Goal: Task Accomplishment & Management: Use online tool/utility

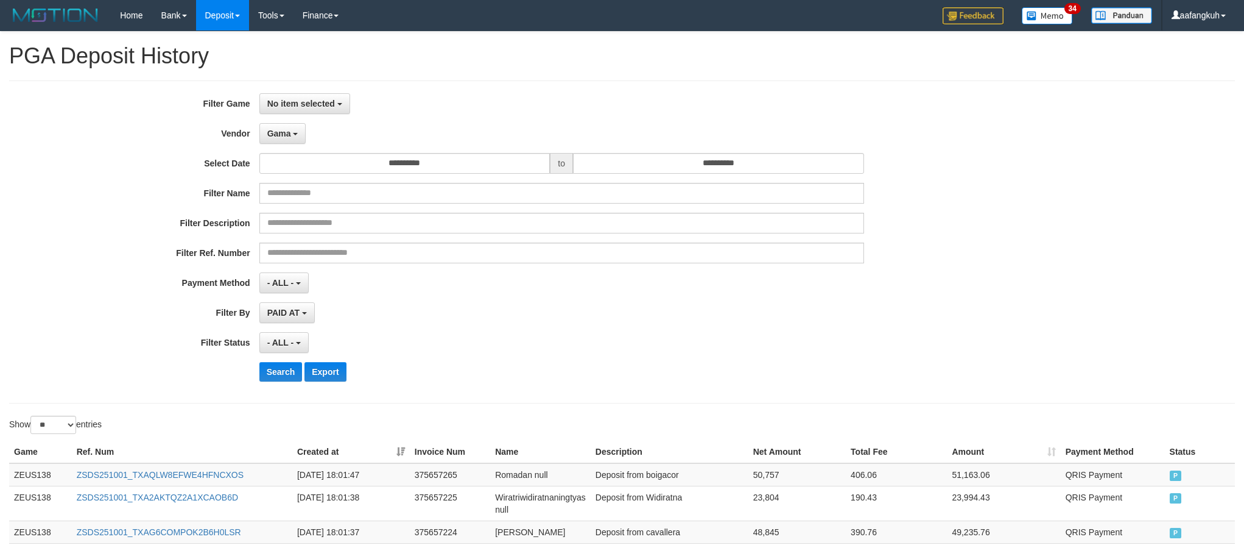
select select "**********"
select select "*"
click at [283, 137] on span "Gama" at bounding box center [279, 134] width 24 height 10
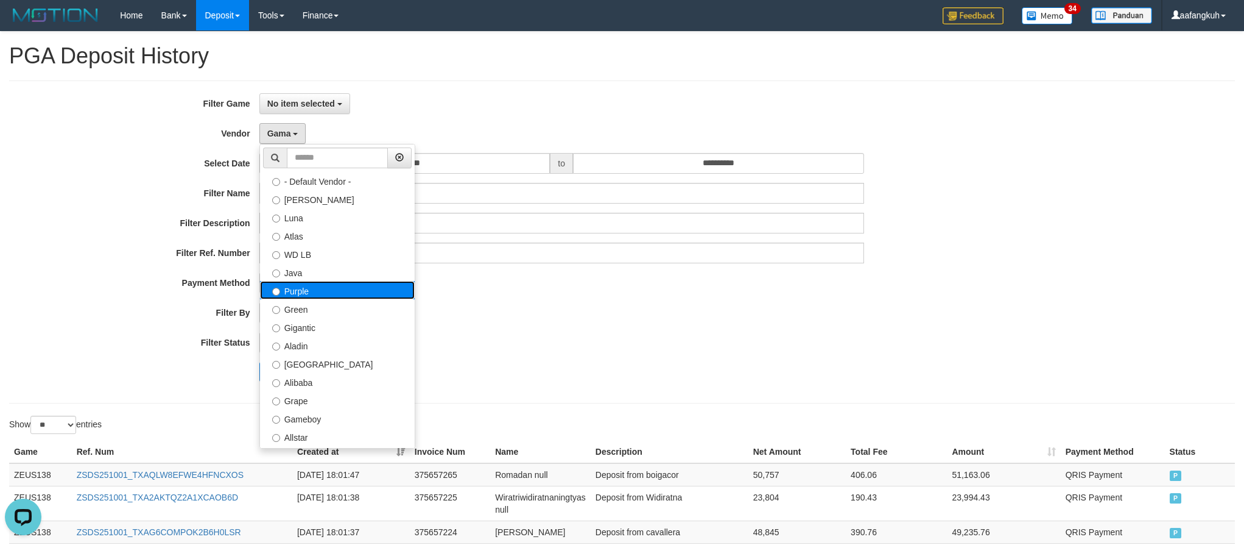
click at [308, 294] on label "Purple" at bounding box center [337, 290] width 155 height 18
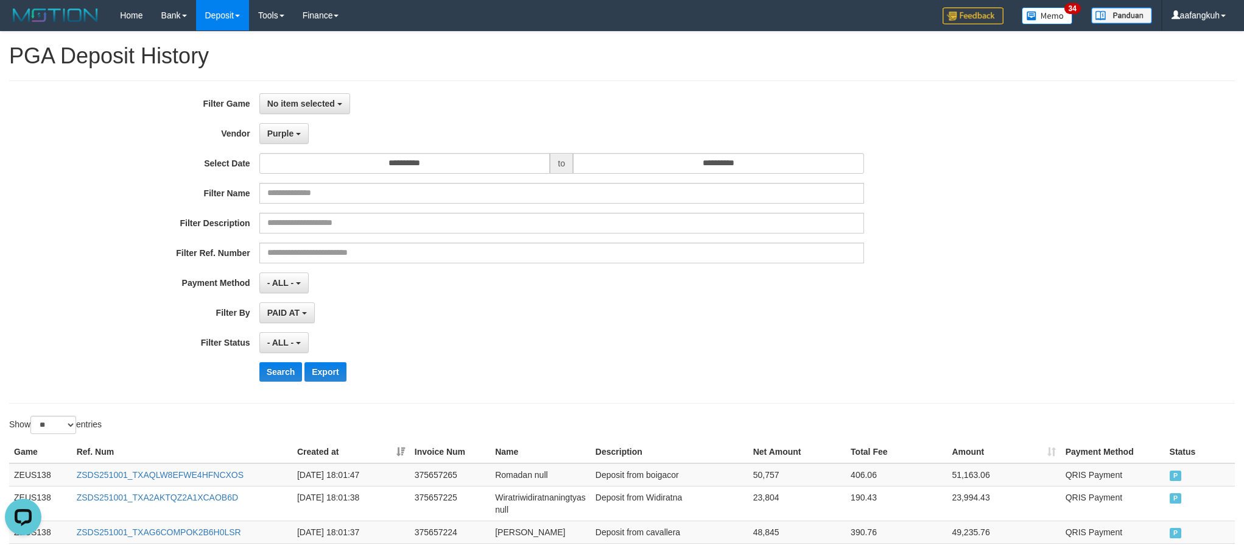
click at [569, 342] on div "- ALL - SELECT ALL - ALL - SELECT STATUS PENDING/UNPAID PAID CANCELED EXPIRED" at bounding box center [561, 342] width 605 height 21
click at [278, 376] on button "Search" at bounding box center [280, 371] width 43 height 19
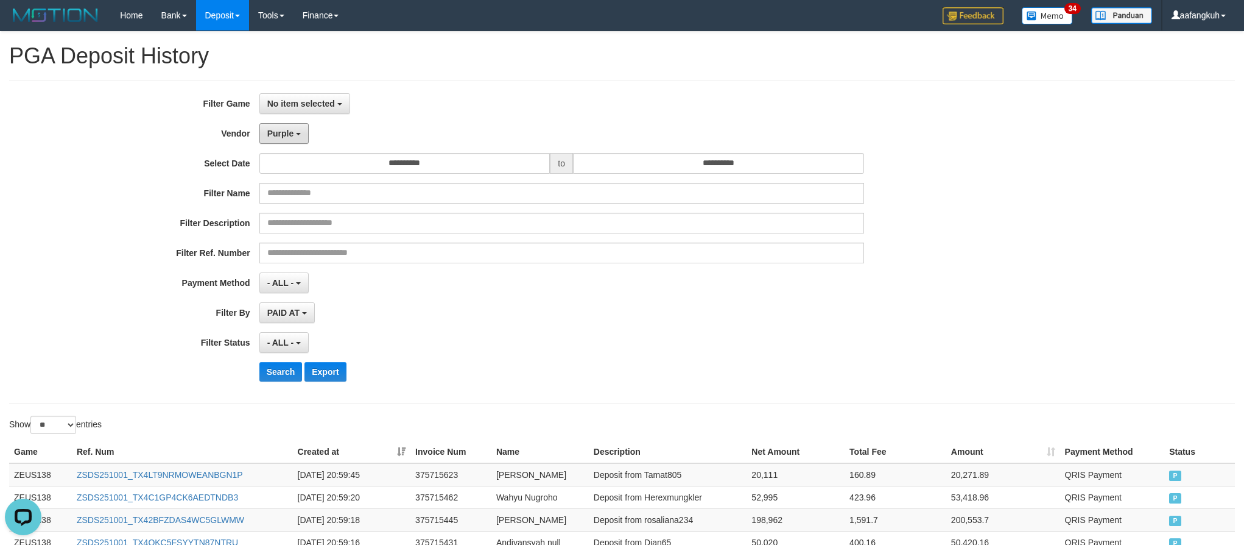
drag, startPoint x: 298, startPoint y: 130, endPoint x: 300, endPoint y: 210, distance: 79.8
click at [300, 133] on button "Purple" at bounding box center [283, 133] width 49 height 21
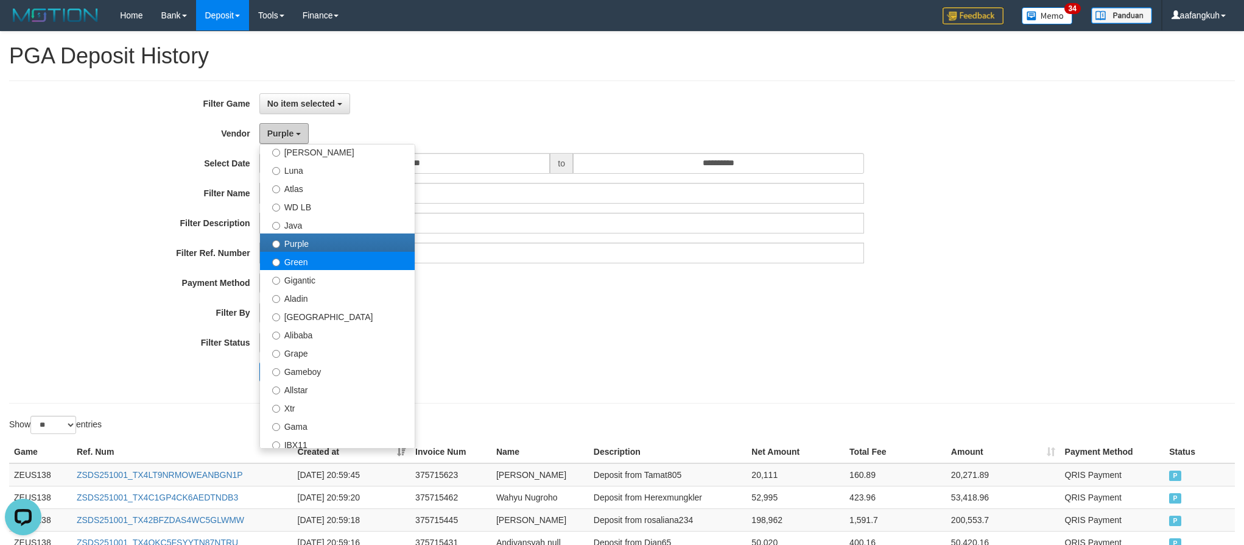
scroll to position [91, 0]
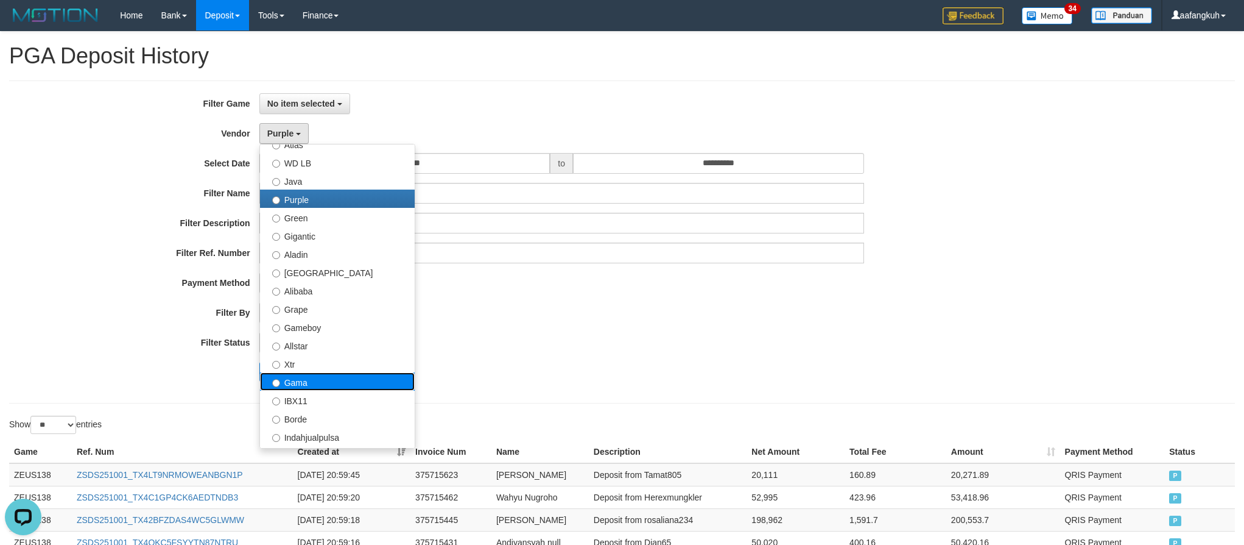
click at [334, 375] on label "Gama" at bounding box center [337, 381] width 155 height 18
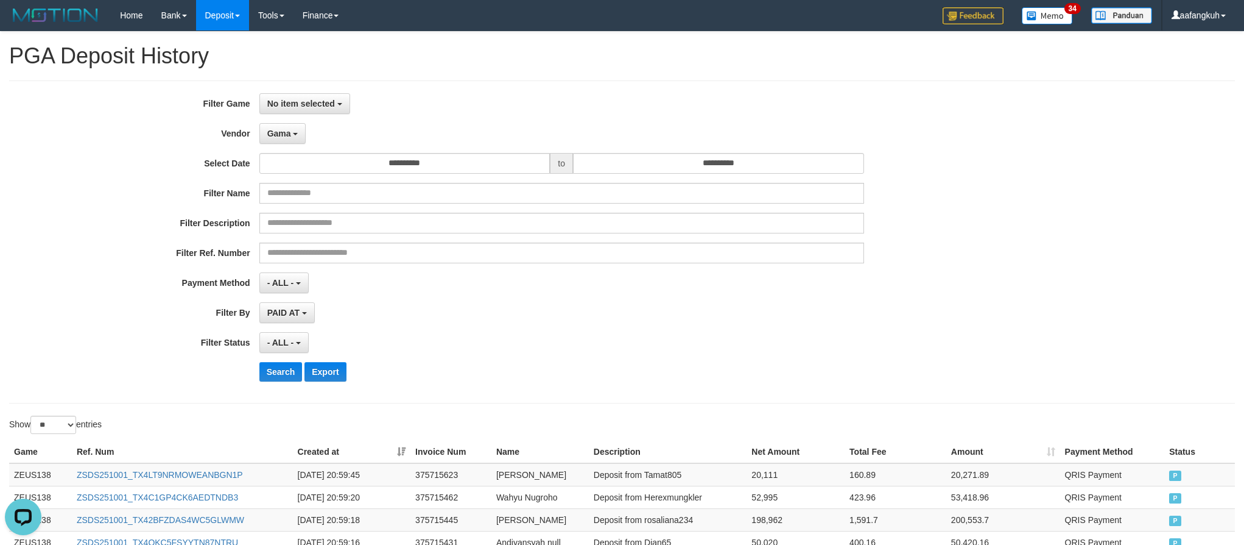
click at [255, 375] on div "Search Export" at bounding box center [518, 371] width 1037 height 19
click at [276, 373] on button "Search" at bounding box center [280, 371] width 43 height 19
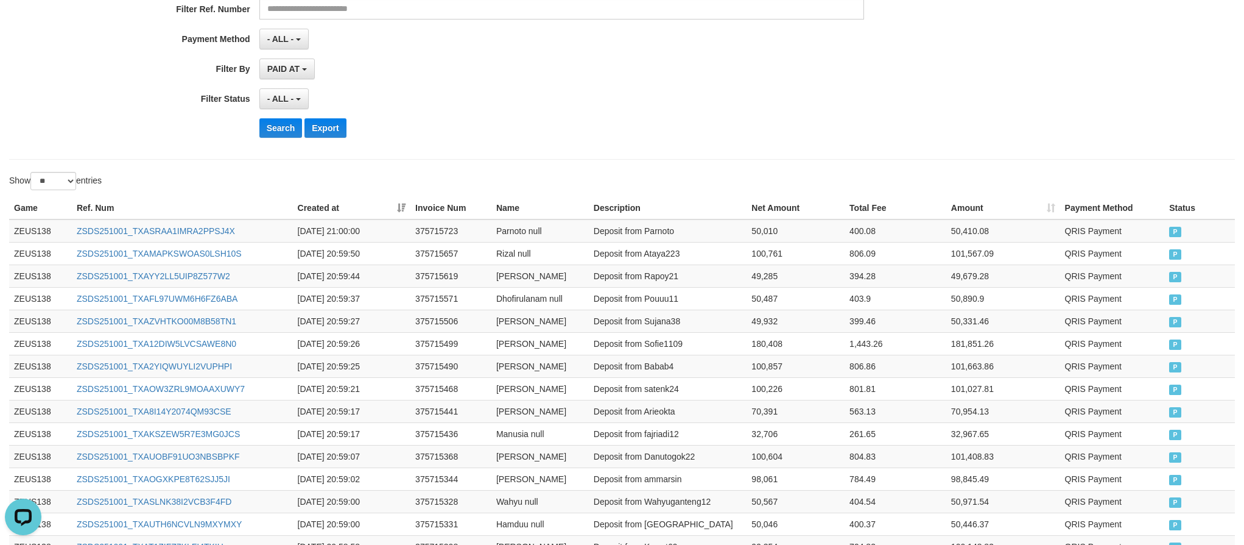
scroll to position [0, 0]
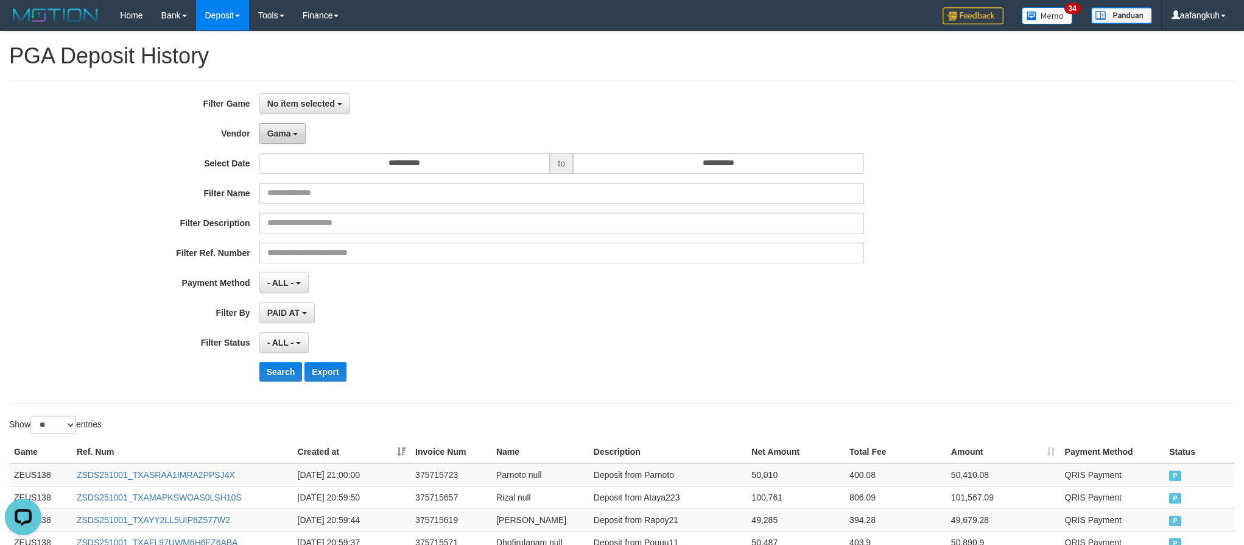
click at [270, 133] on span "Gama" at bounding box center [279, 134] width 24 height 10
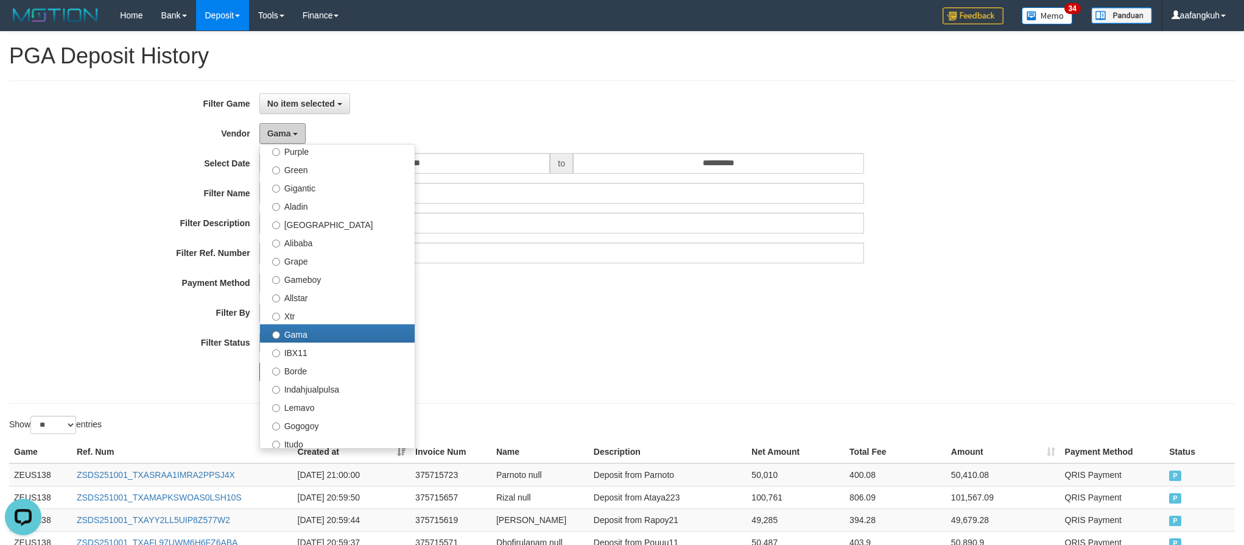
scroll to position [274, 0]
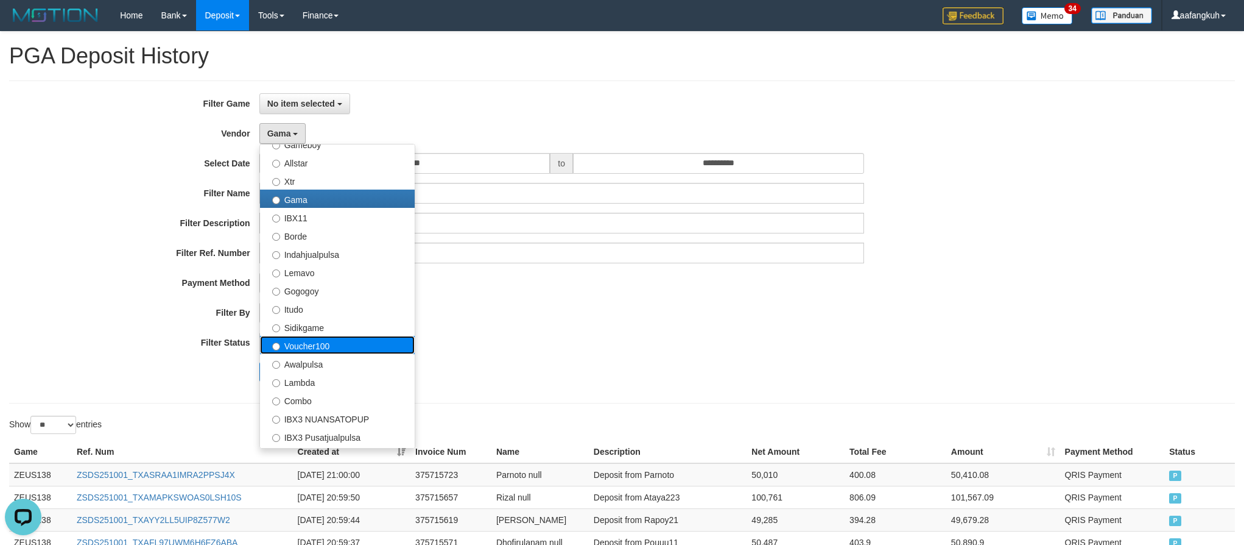
click at [320, 344] on label "Voucher100" at bounding box center [337, 345] width 155 height 18
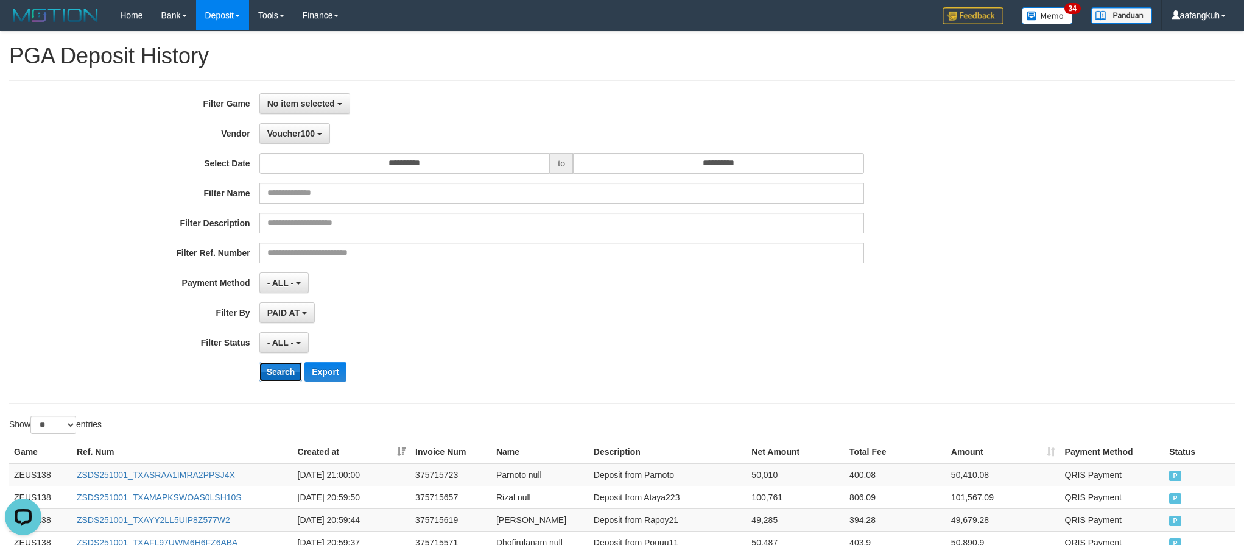
drag, startPoint x: 277, startPoint y: 366, endPoint x: 289, endPoint y: 368, distance: 12.9
click at [277, 367] on button "Search" at bounding box center [280, 371] width 43 height 19
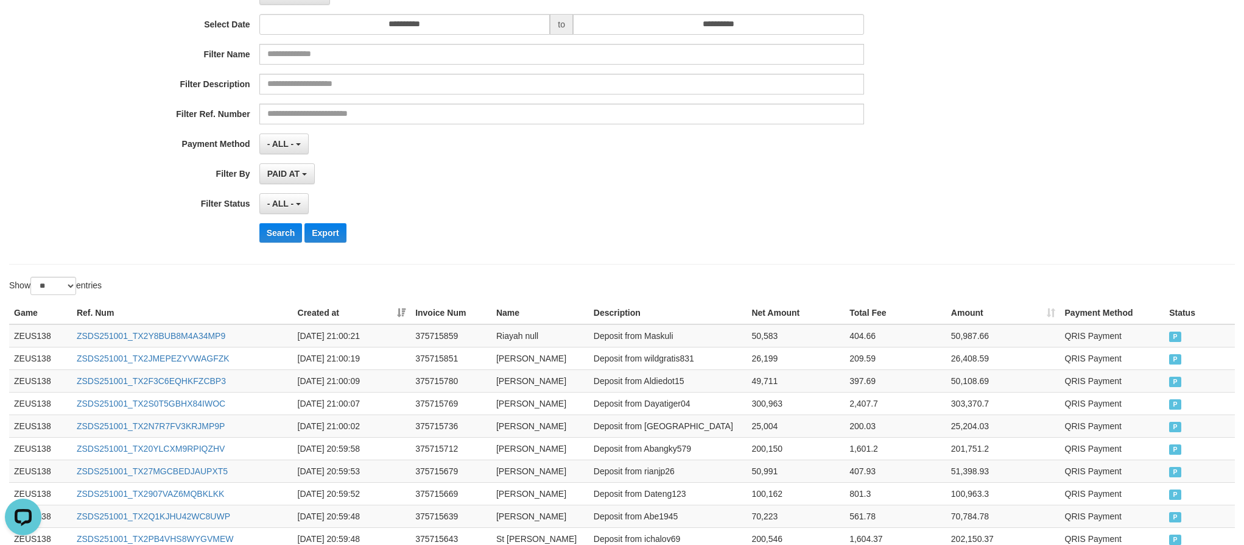
scroll to position [0, 0]
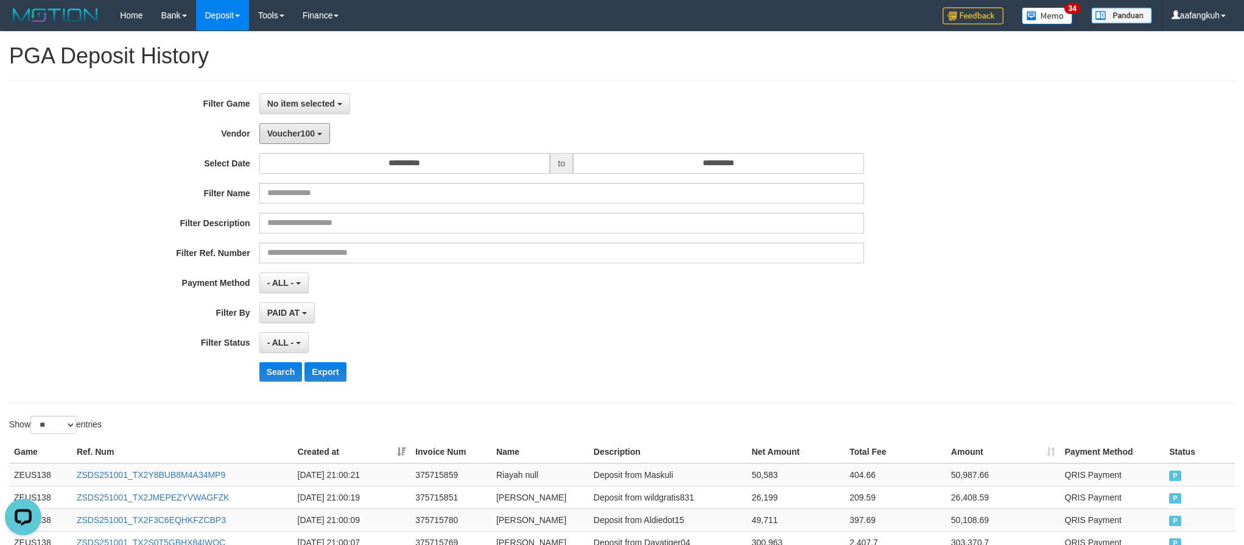
drag, startPoint x: 271, startPoint y: 126, endPoint x: 291, endPoint y: 155, distance: 35.1
click at [271, 126] on button "Voucher100" at bounding box center [294, 133] width 71 height 21
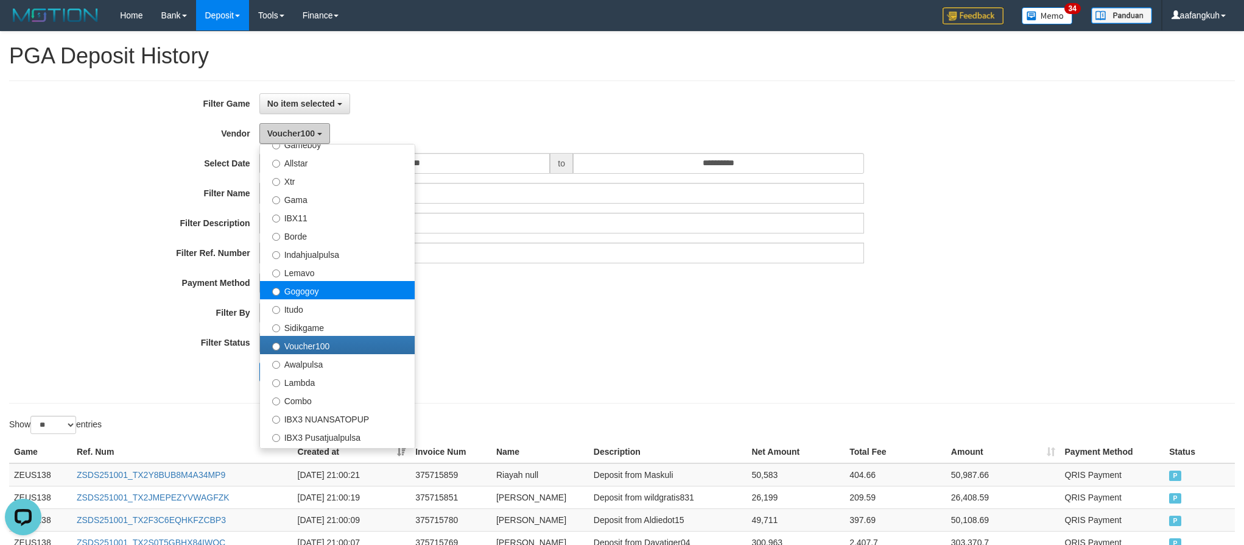
scroll to position [454, 0]
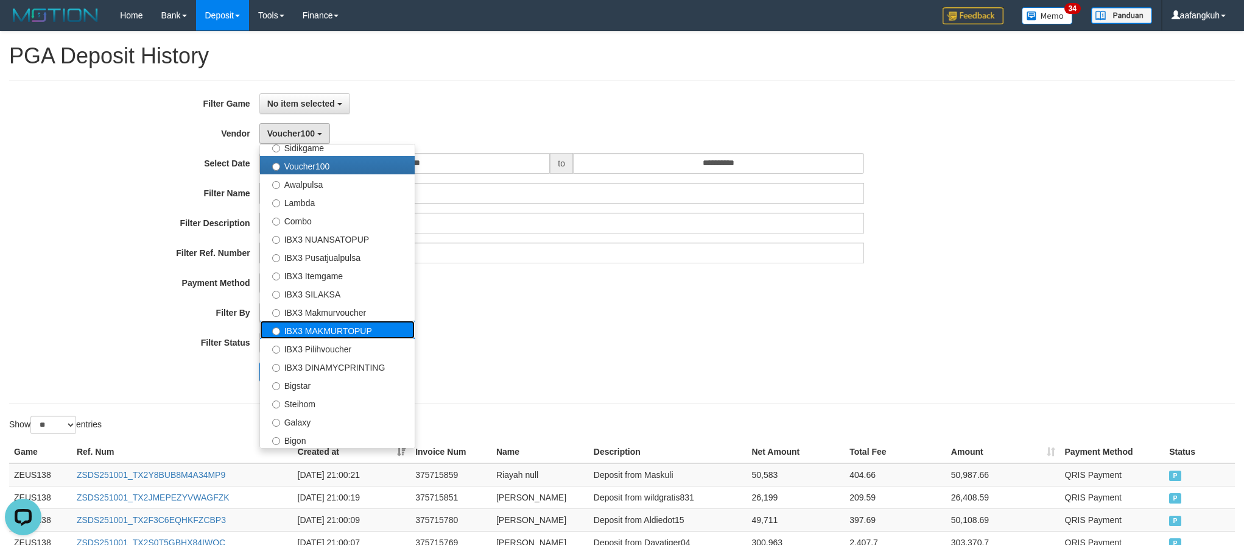
click at [364, 333] on label "IBX3 MAKMURTOPUP" at bounding box center [337, 329] width 155 height 18
select select "**********"
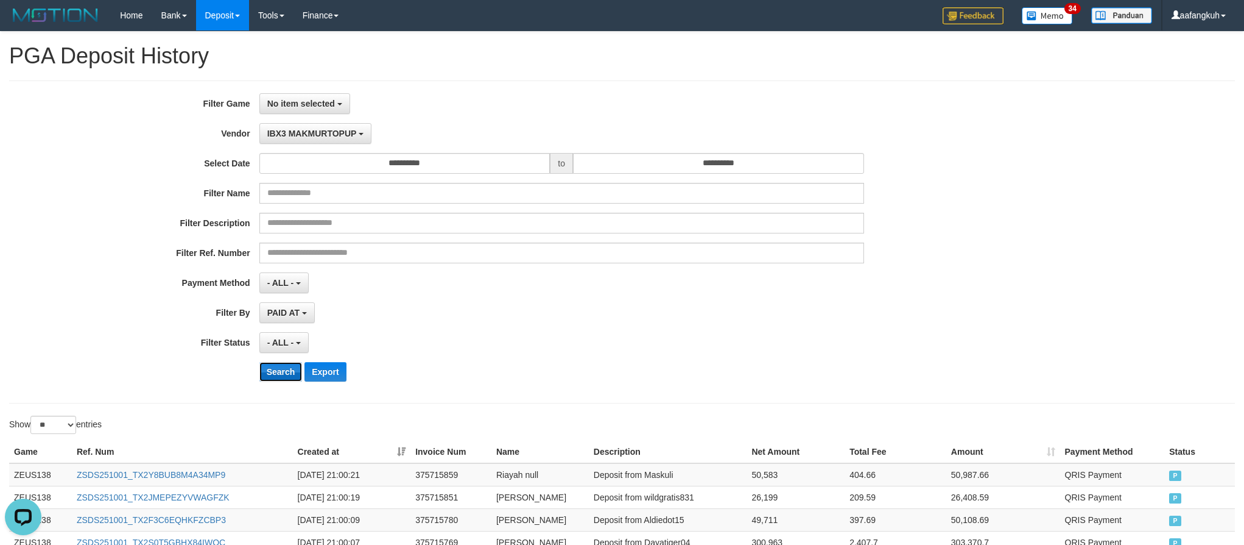
click at [280, 373] on button "Search" at bounding box center [280, 371] width 43 height 19
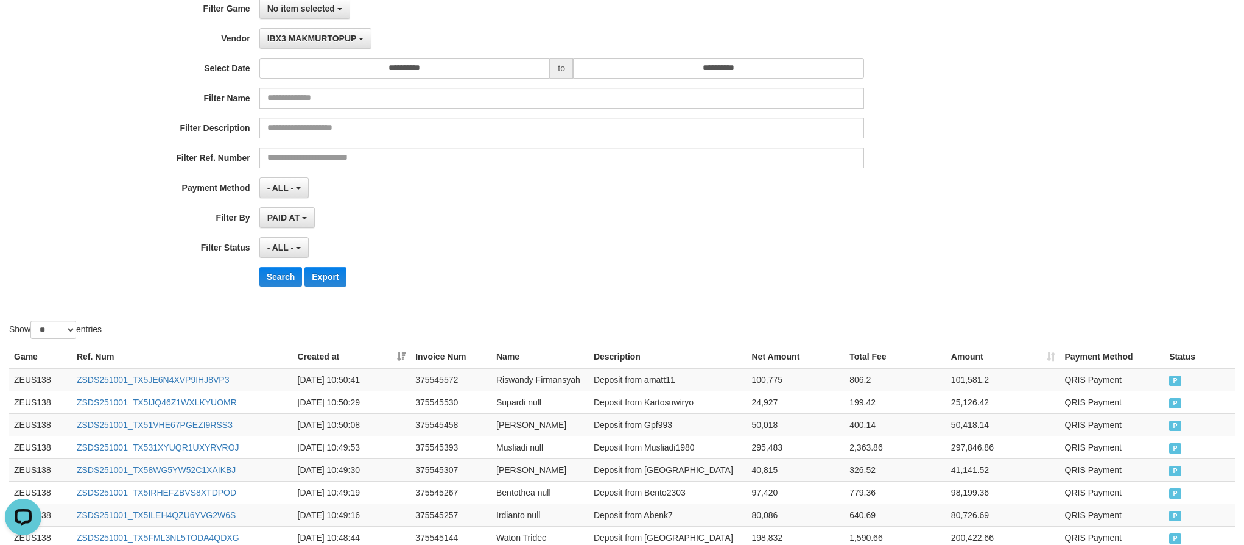
scroll to position [0, 0]
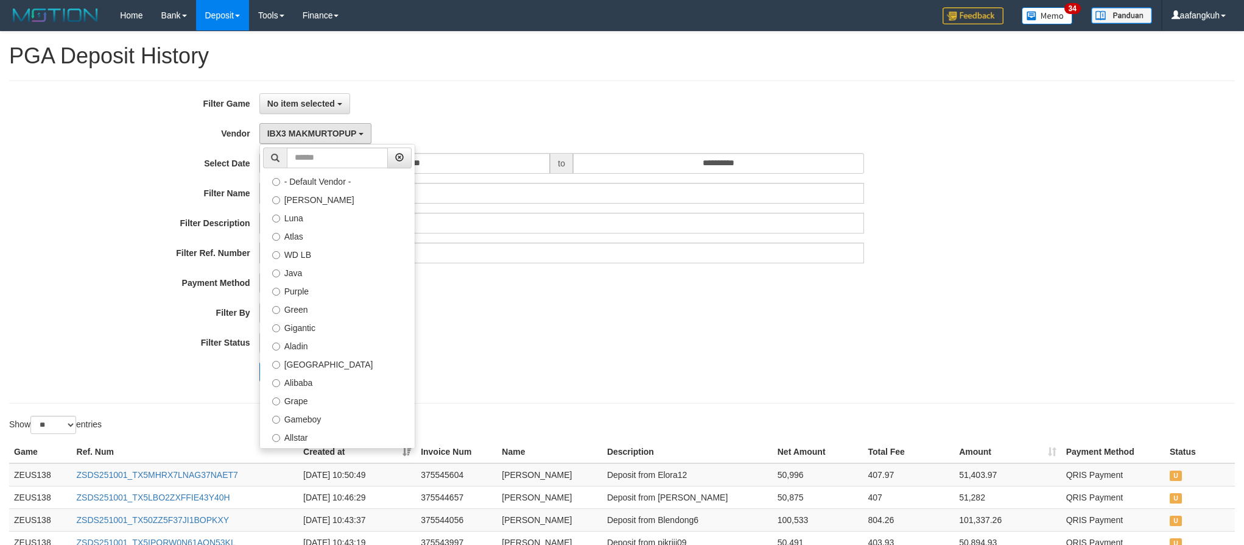
select select "**********"
select select "*"
click at [317, 291] on label "Purple" at bounding box center [337, 290] width 155 height 18
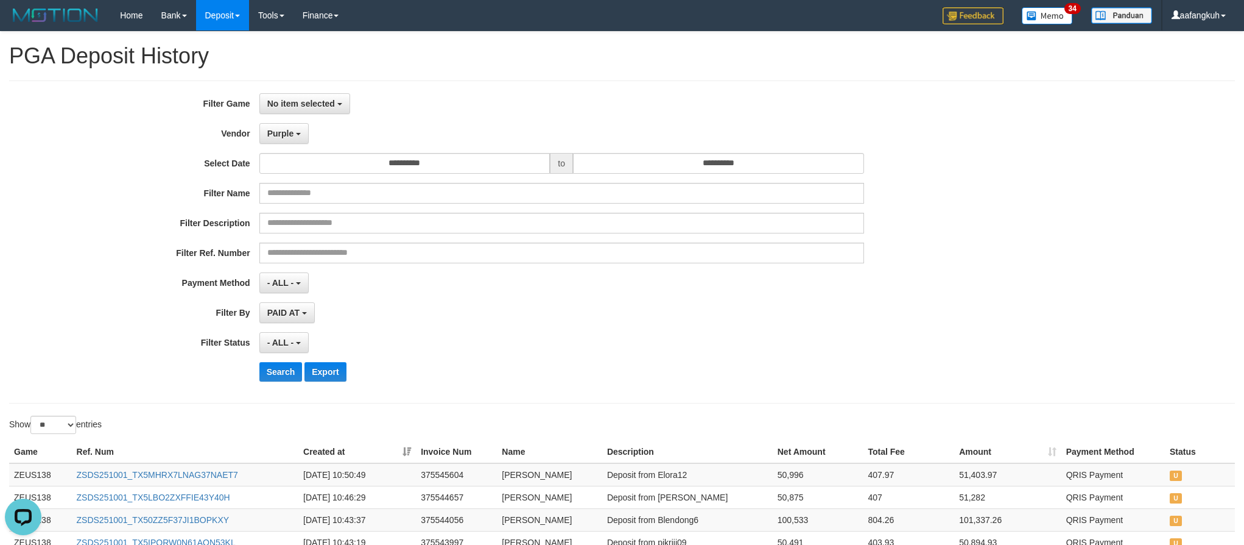
click at [269, 357] on div "**********" at bounding box center [518, 241] width 1037 height 297
click at [271, 365] on button "Search" at bounding box center [280, 371] width 43 height 19
click at [298, 132] on button "Purple" at bounding box center [283, 133] width 49 height 21
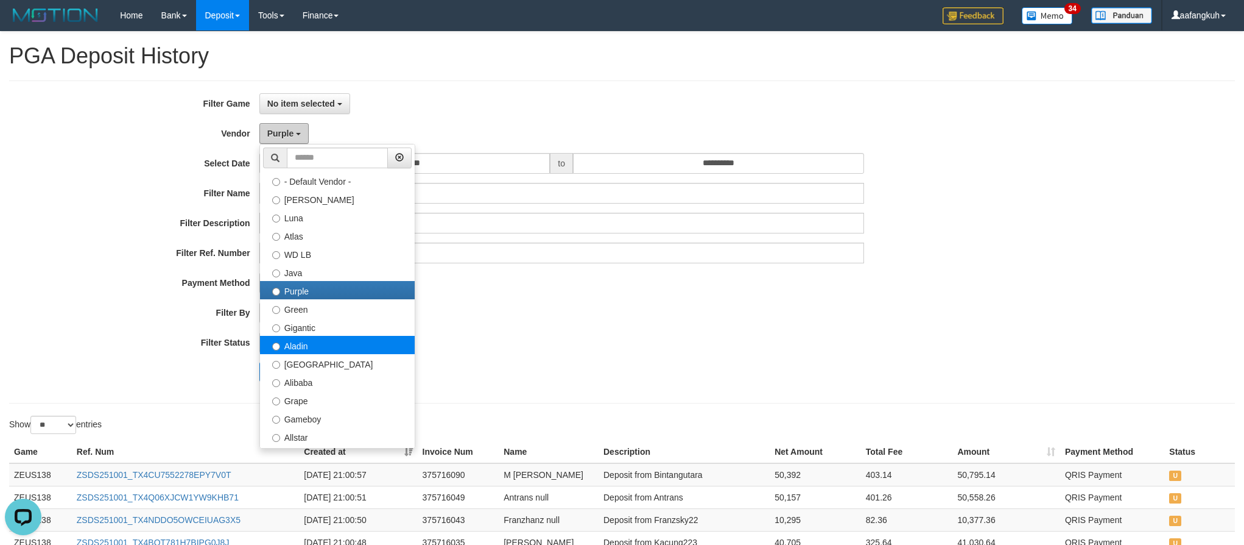
scroll to position [91, 0]
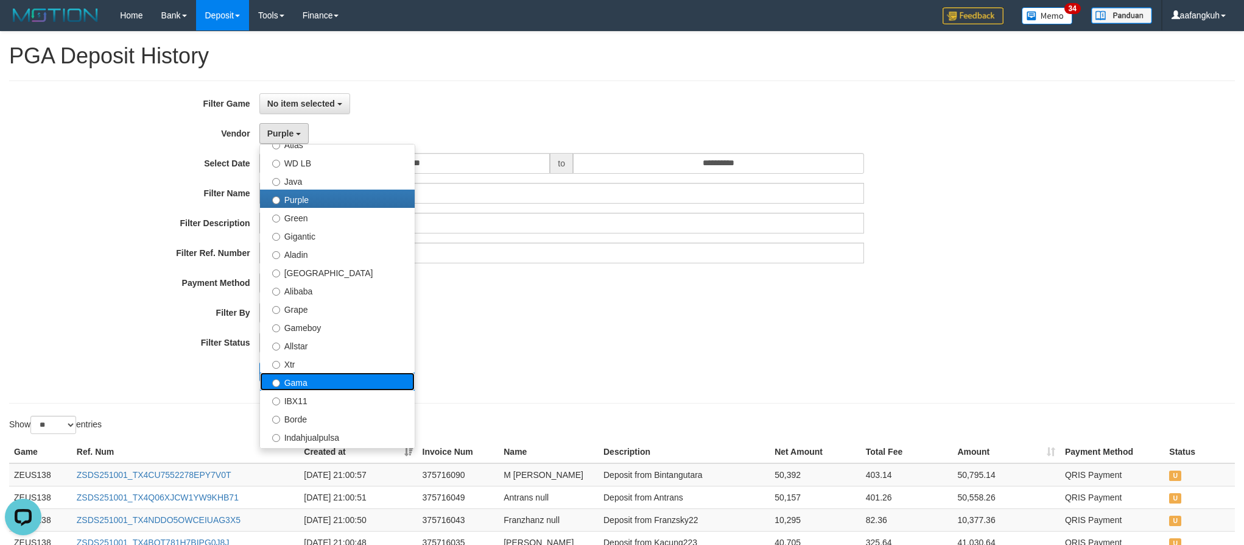
click at [328, 387] on label "Gama" at bounding box center [337, 381] width 155 height 18
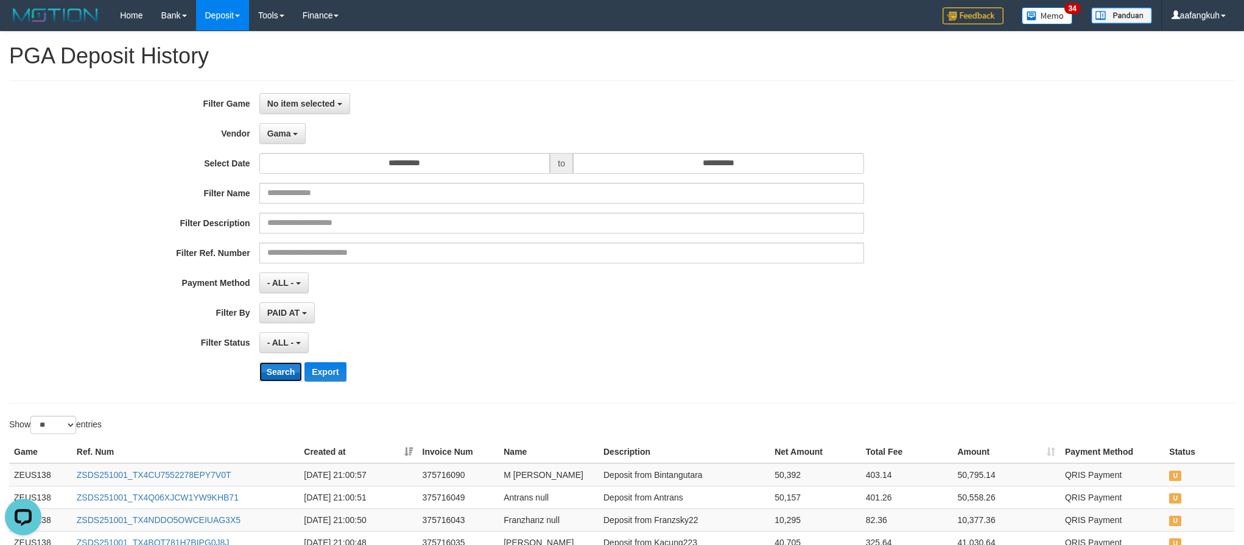
click at [273, 375] on button "Search" at bounding box center [280, 371] width 43 height 19
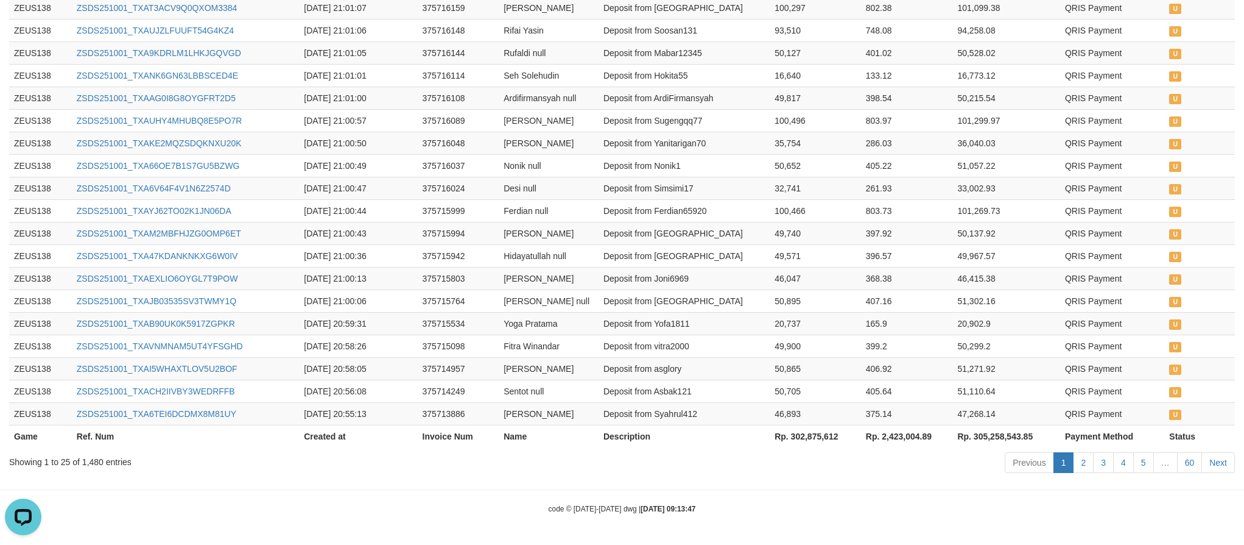
scroll to position [614, 0]
drag, startPoint x: 704, startPoint y: 182, endPoint x: 693, endPoint y: 181, distance: 11.0
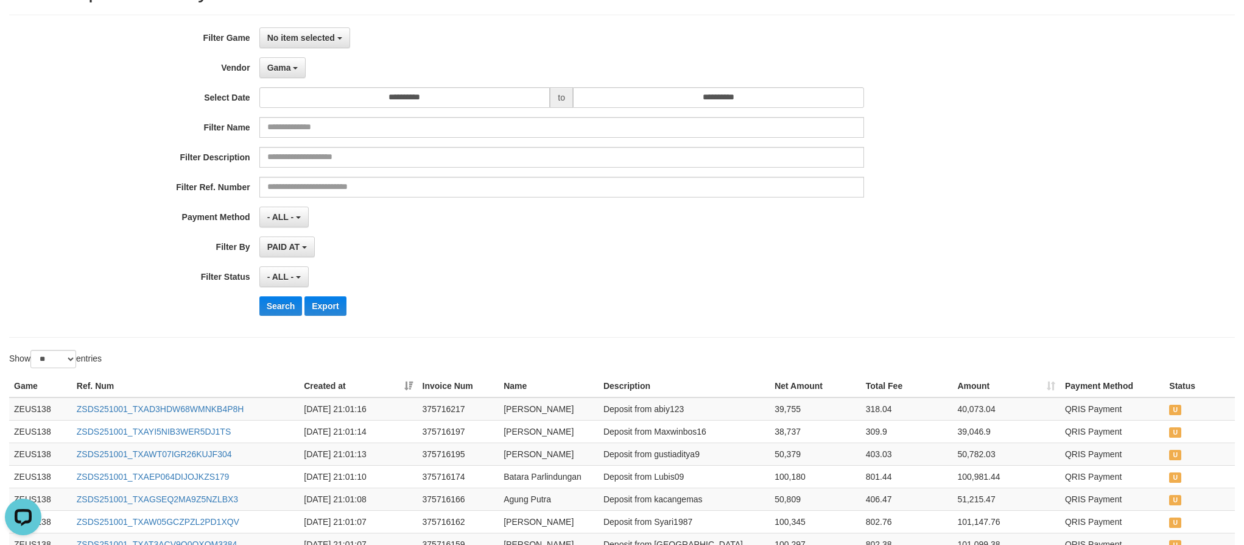
scroll to position [0, 0]
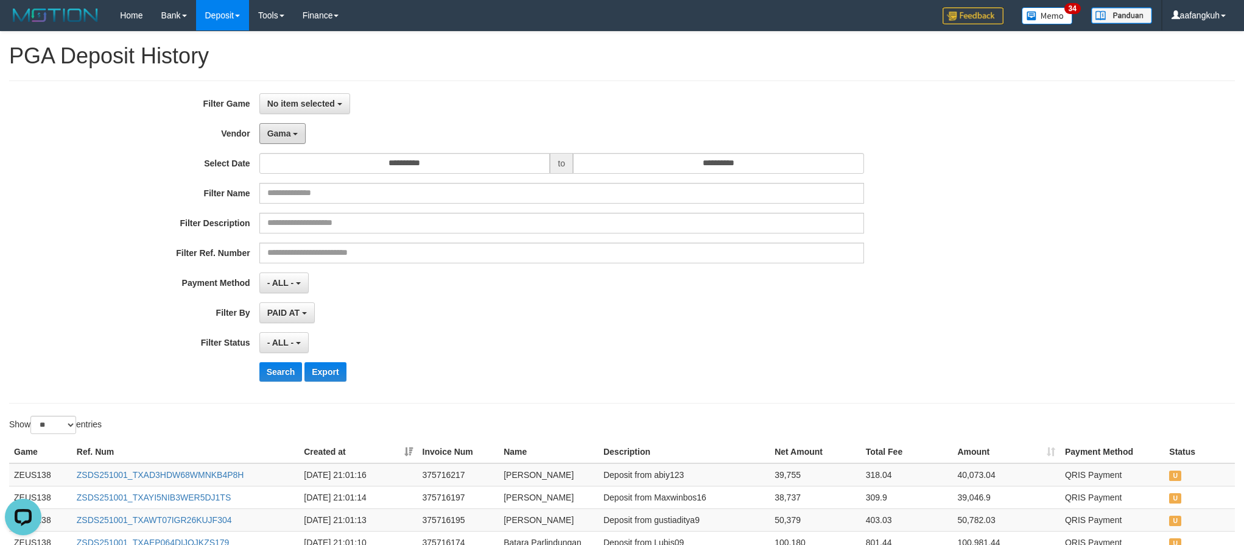
drag, startPoint x: 271, startPoint y: 144, endPoint x: 282, endPoint y: 168, distance: 26.2
click at [272, 144] on button "Gama" at bounding box center [282, 133] width 47 height 21
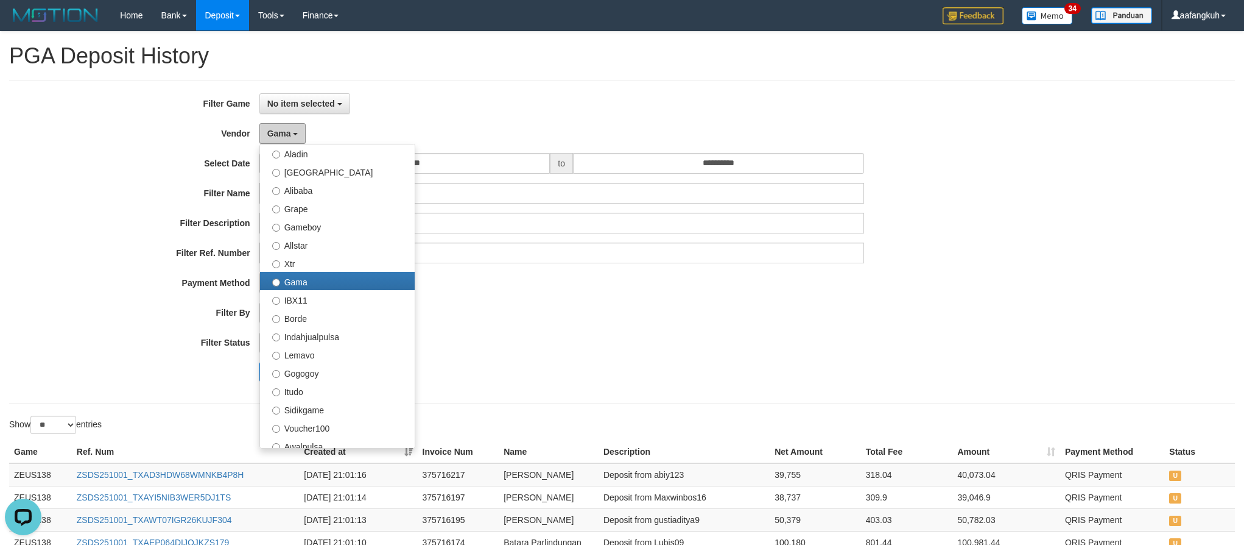
scroll to position [274, 0]
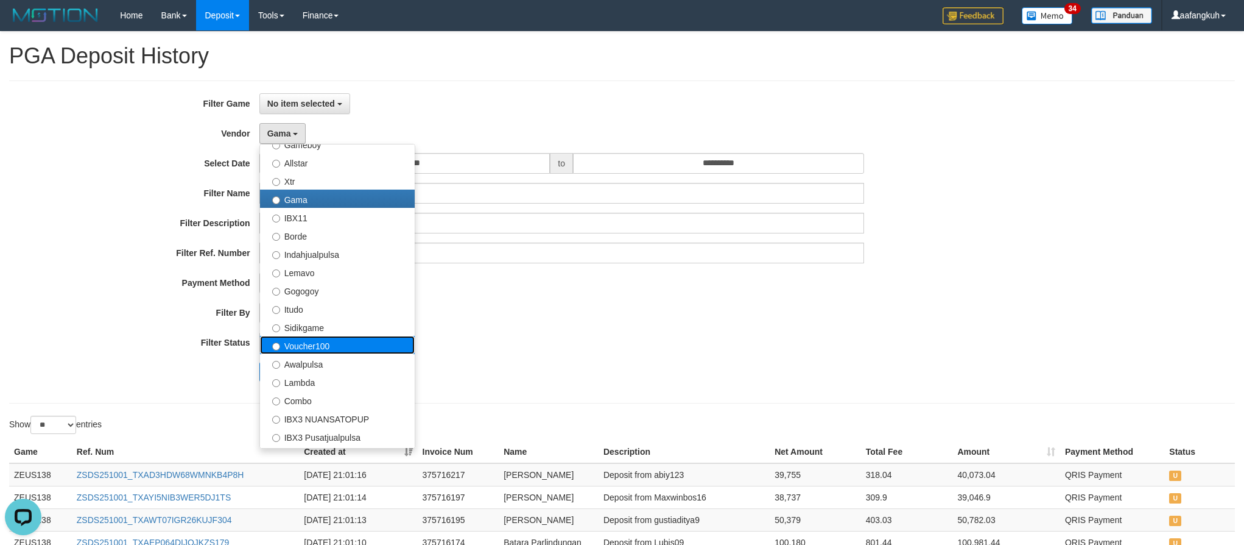
click at [331, 349] on label "Voucher100" at bounding box center [337, 345] width 155 height 18
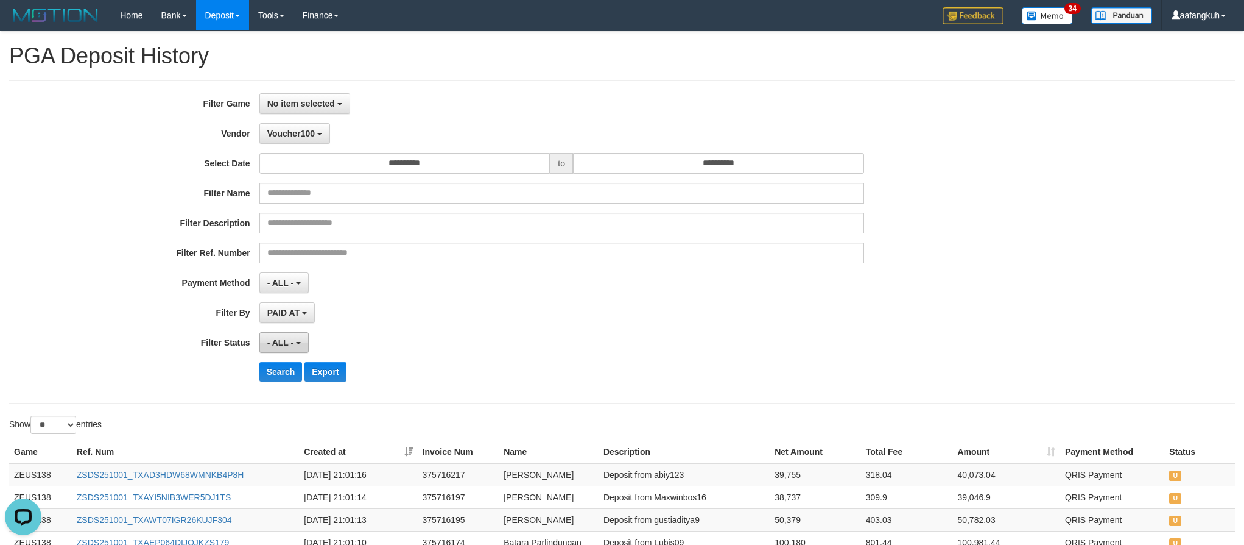
click at [277, 353] on button "- ALL -" at bounding box center [283, 342] width 49 height 21
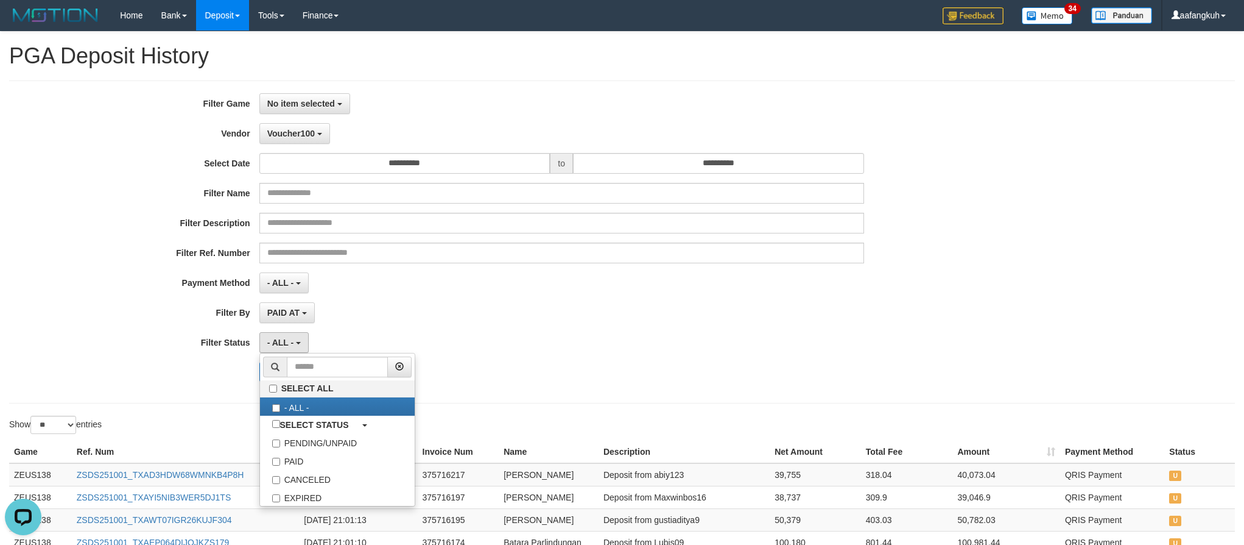
click at [278, 377] on span at bounding box center [275, 366] width 24 height 21
drag, startPoint x: 450, startPoint y: 292, endPoint x: 353, endPoint y: 353, distance: 113.6
click at [450, 293] on div "- ALL - SELECT ALL - ALL - SELECT PAYMENT METHOD Mandiri BNI OVO CIMB BRI MAYBA…" at bounding box center [561, 282] width 605 height 21
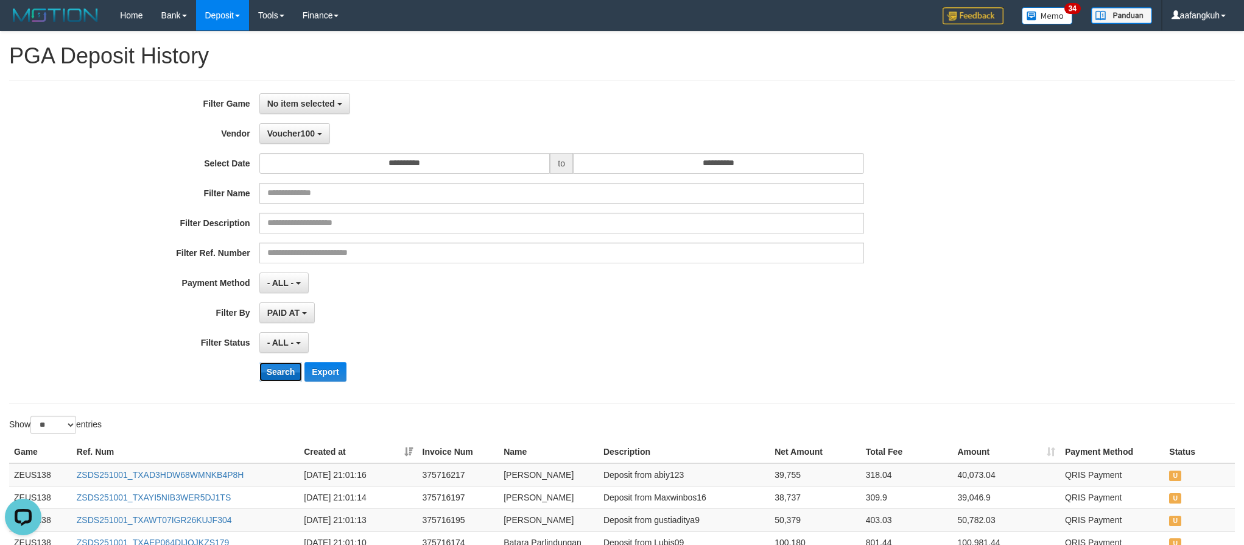
click at [270, 381] on button "Search" at bounding box center [280, 371] width 43 height 19
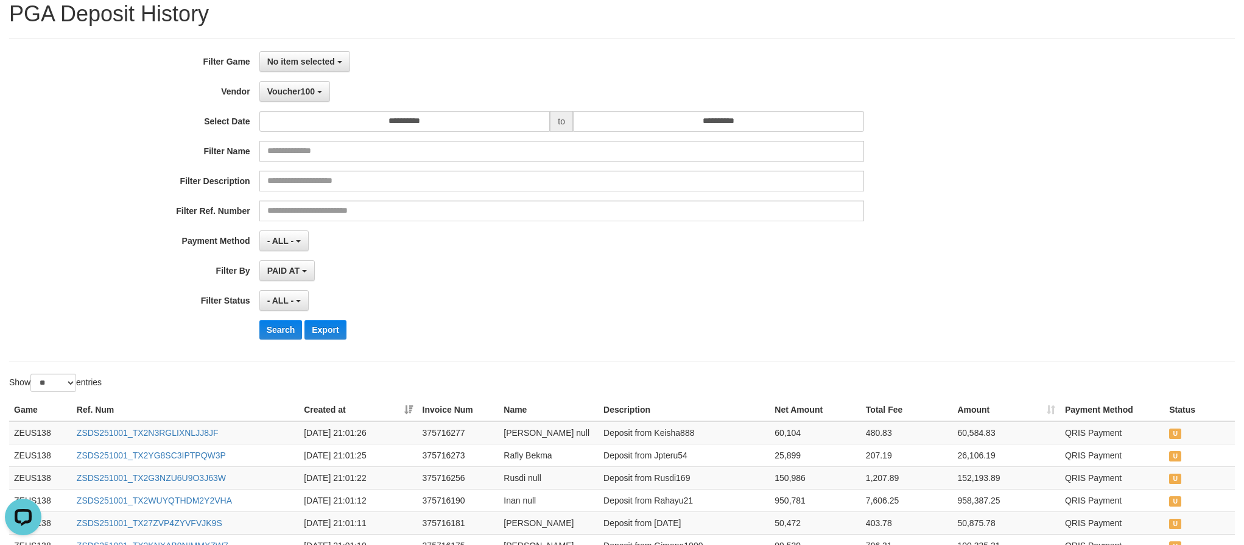
scroll to position [0, 0]
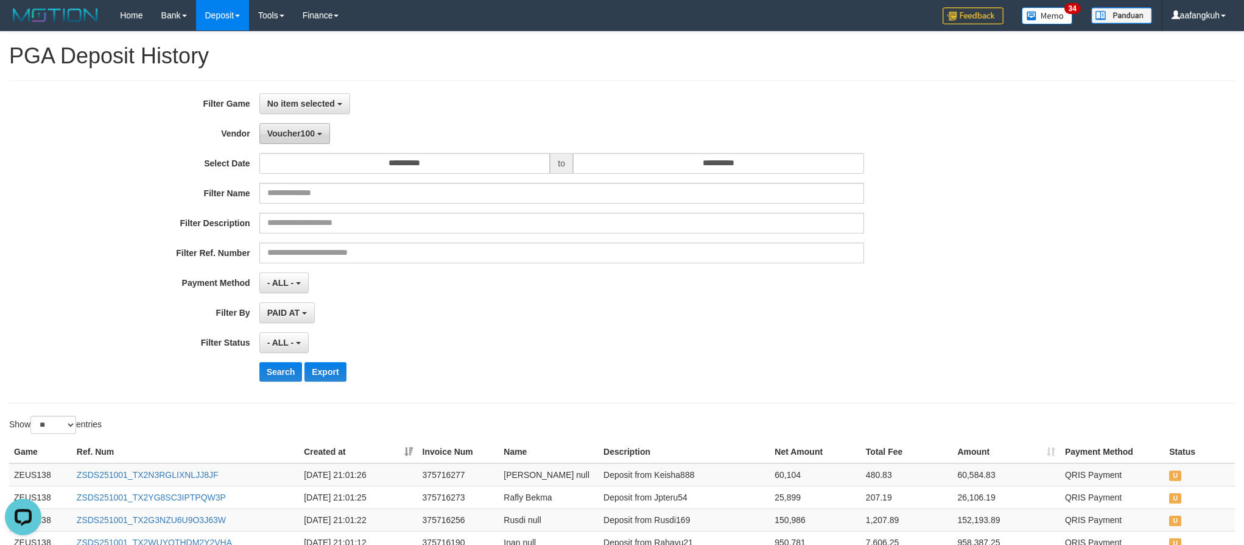
click at [304, 132] on span "Voucher100" at bounding box center [291, 134] width 48 height 10
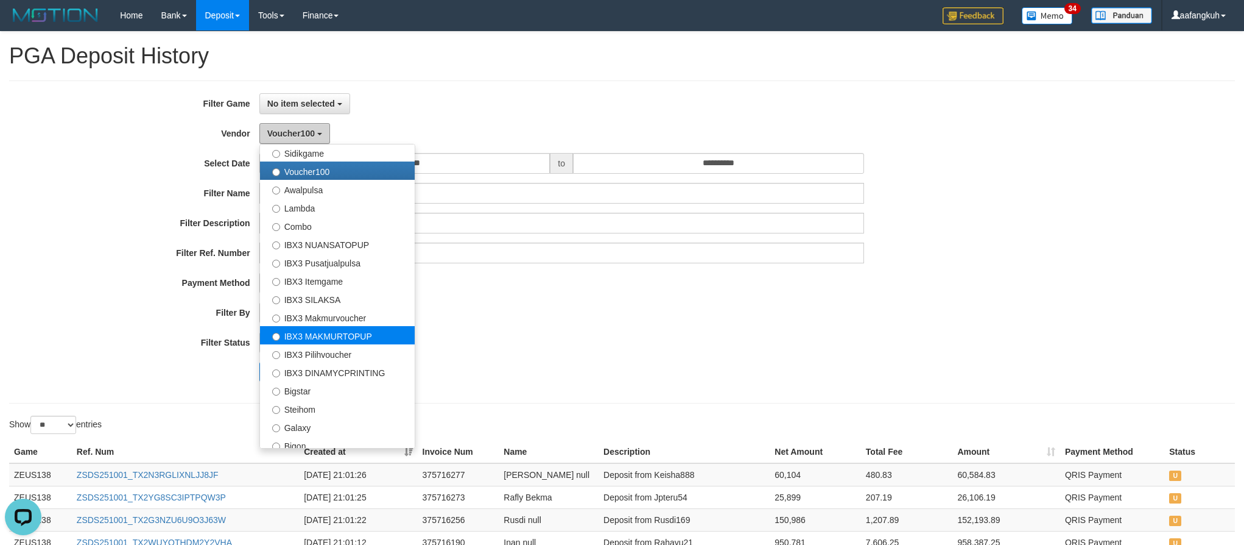
scroll to position [454, 0]
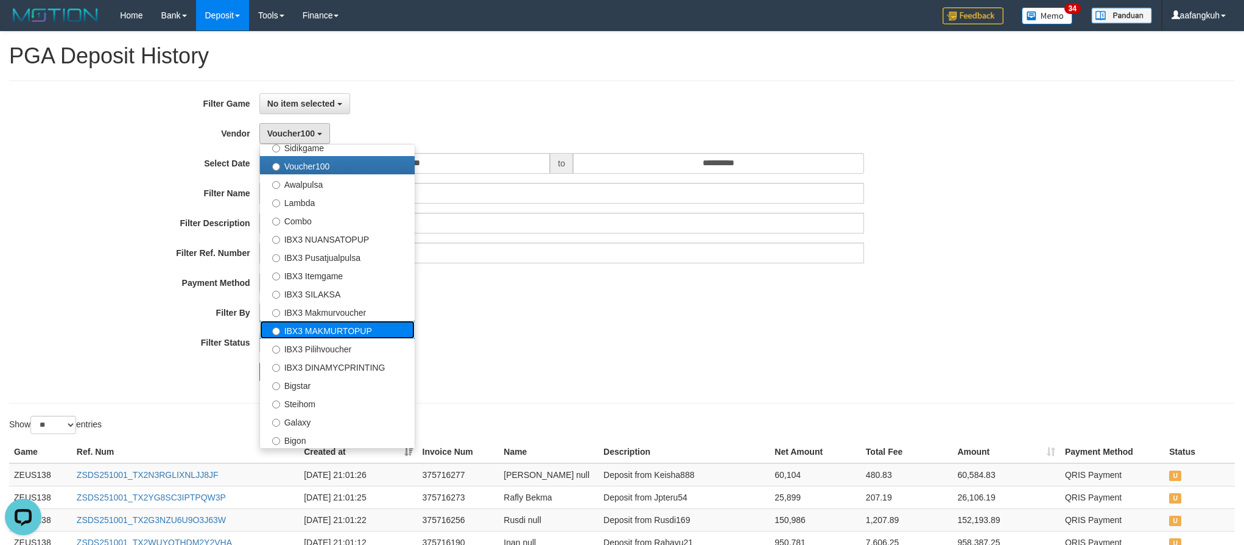
click at [358, 328] on label "IBX3 MAKMURTOPUP" at bounding box center [337, 329] width 155 height 18
select select "**********"
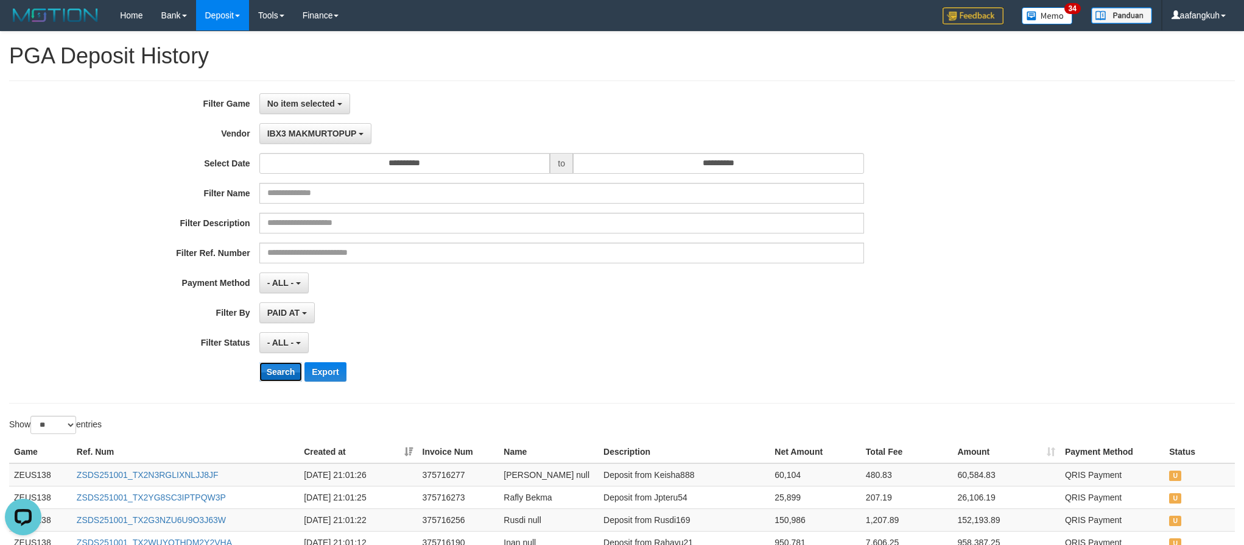
click at [284, 370] on button "Search" at bounding box center [280, 371] width 43 height 19
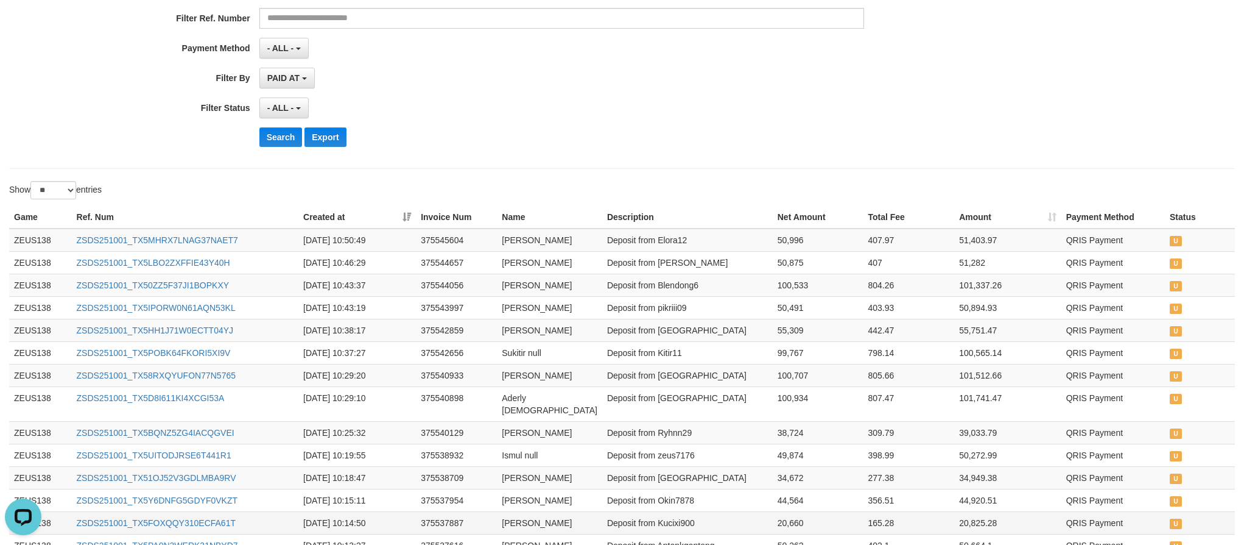
scroll to position [77, 0]
